Goal: Task Accomplishment & Management: Understand process/instructions

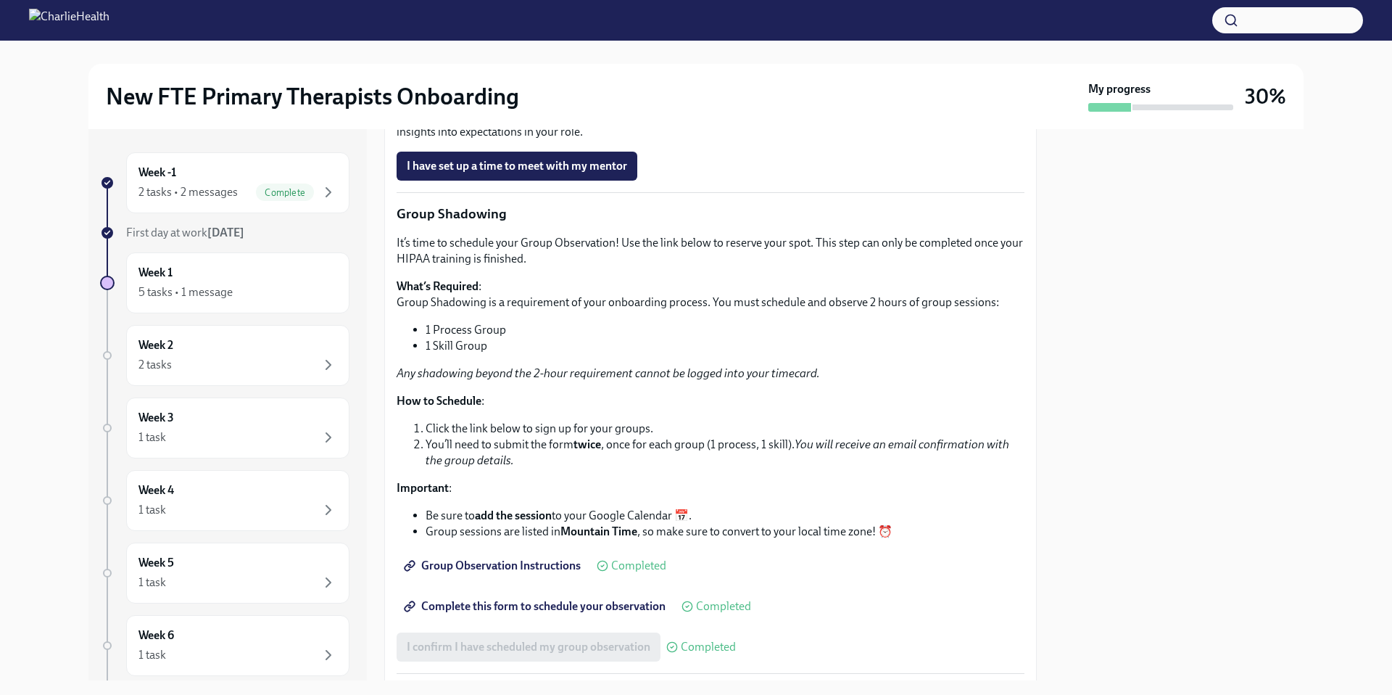
scroll to position [1993, 0]
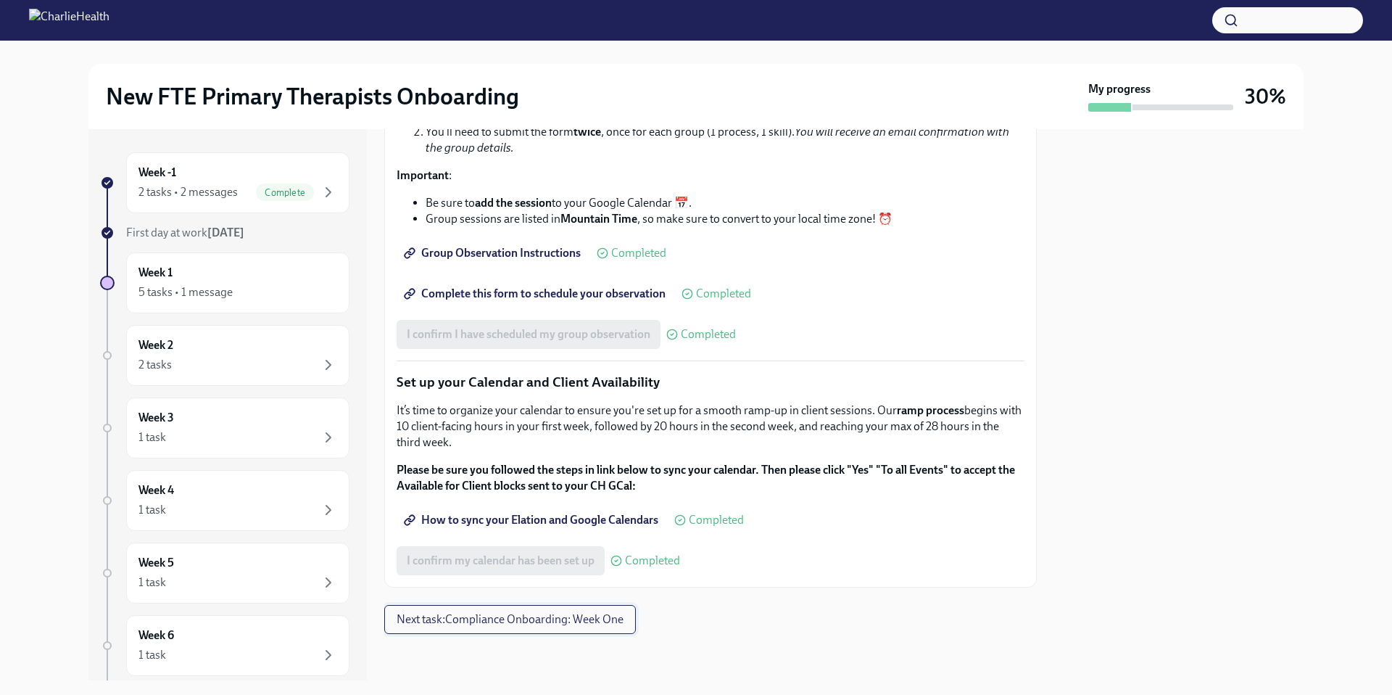
click at [484, 623] on span "Next task : Compliance Onboarding: Week One" at bounding box center [510, 619] width 227 height 14
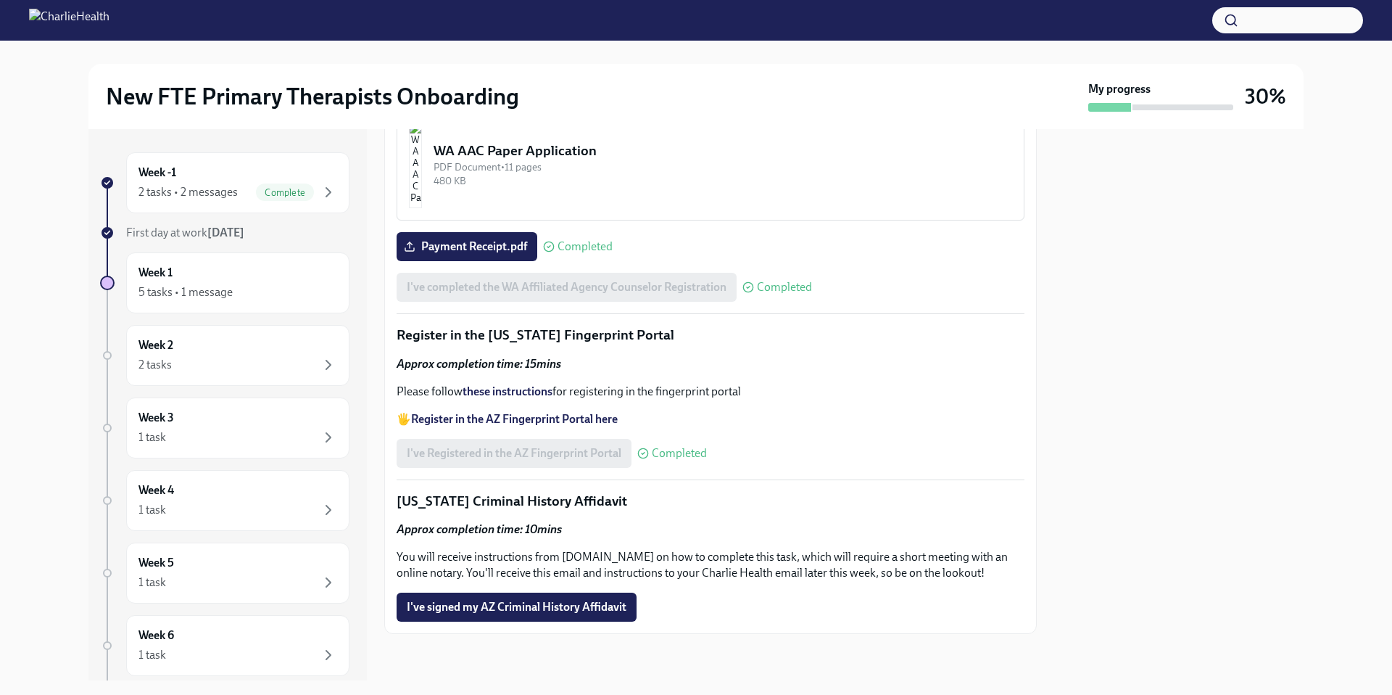
scroll to position [1814, 0]
click at [276, 300] on div "5 tasks • 1 message" at bounding box center [237, 291] width 199 height 17
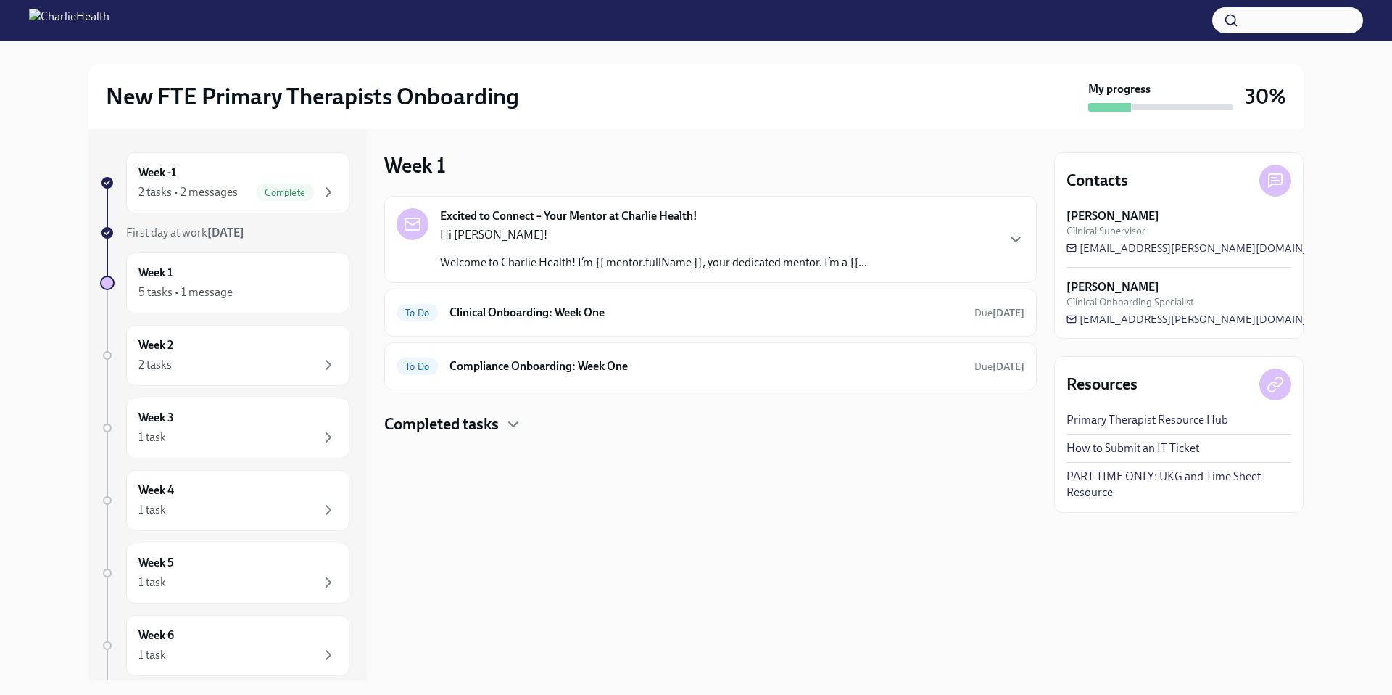
click at [481, 428] on h4 "Completed tasks" at bounding box center [441, 424] width 115 height 22
click at [626, 326] on div "To Do Clinical Onboarding: Week One Due [DATE]" at bounding box center [710, 313] width 652 height 48
click at [557, 368] on h6 "Compliance Onboarding: Week One" at bounding box center [705, 366] width 513 height 16
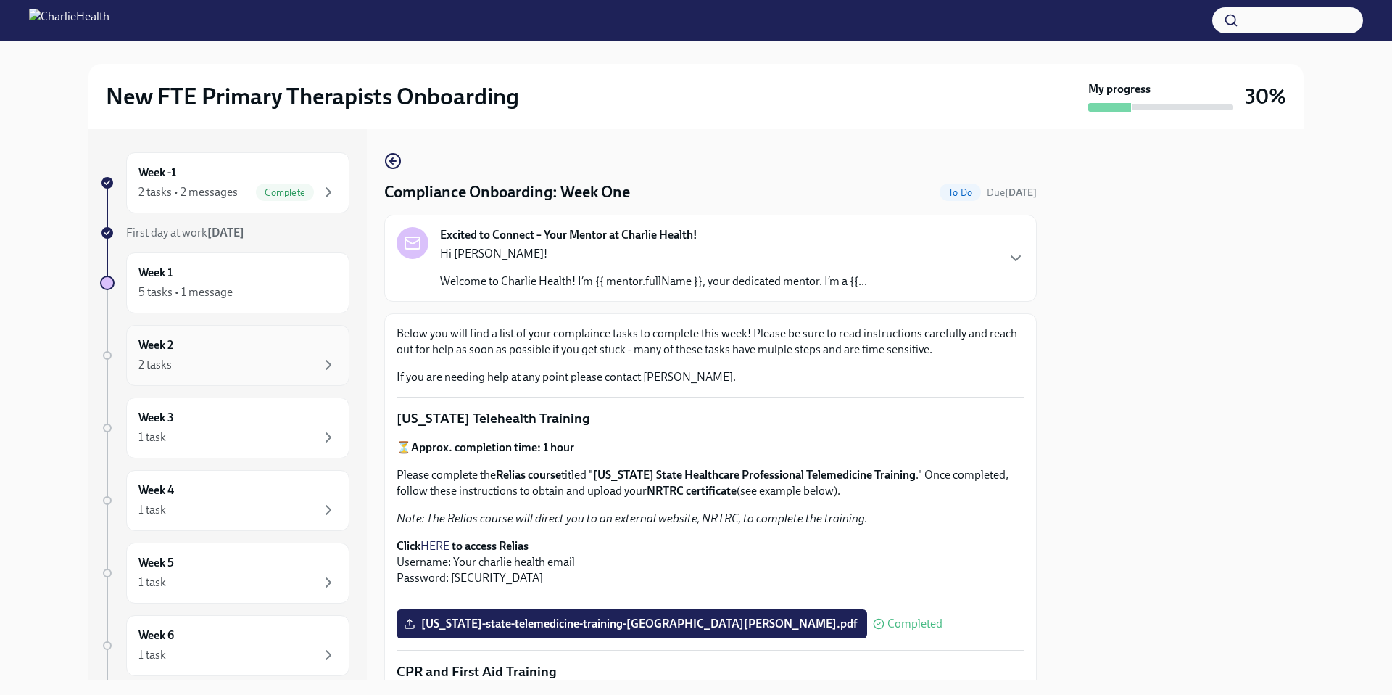
click at [210, 367] on div "2 tasks" at bounding box center [237, 364] width 199 height 17
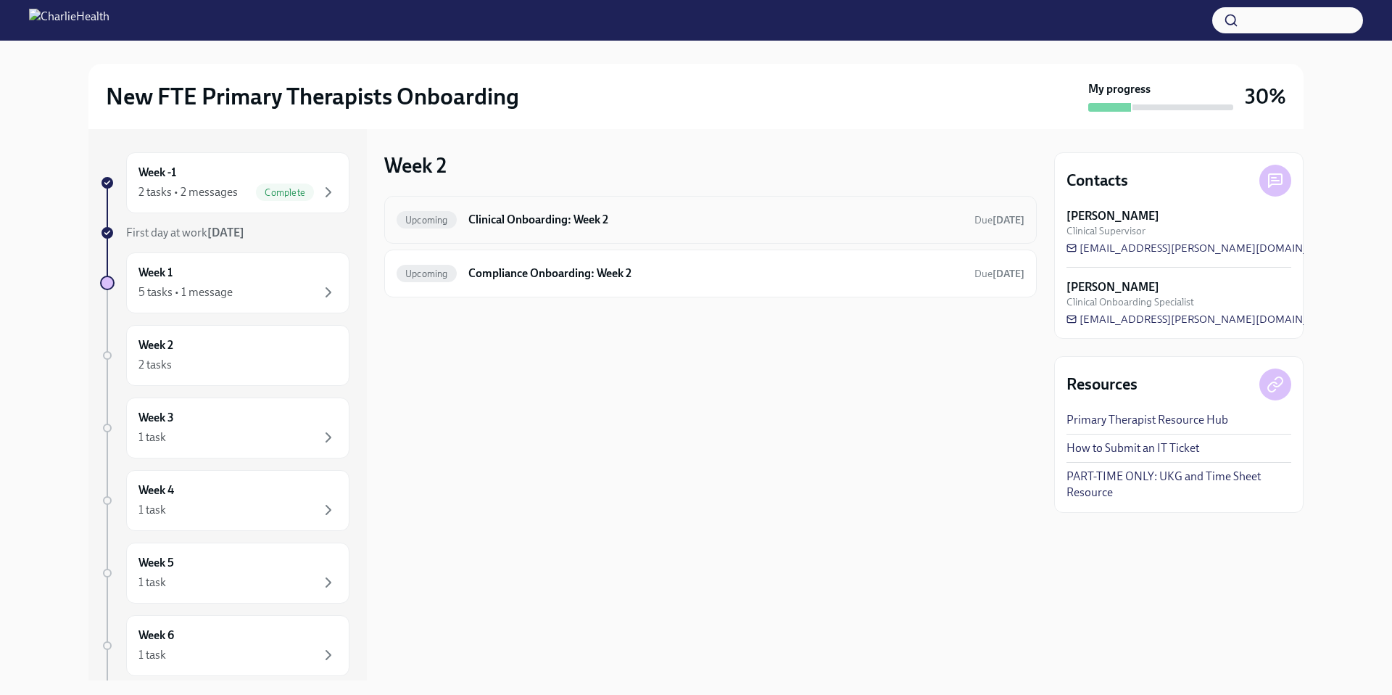
click at [579, 233] on div "Upcoming Clinical Onboarding: Week 2 Due [DATE]" at bounding box center [710, 220] width 652 height 48
click at [558, 281] on h6 "Compliance Onboarding: Week 2" at bounding box center [715, 273] width 494 height 16
